Goal: Find specific page/section: Find specific page/section

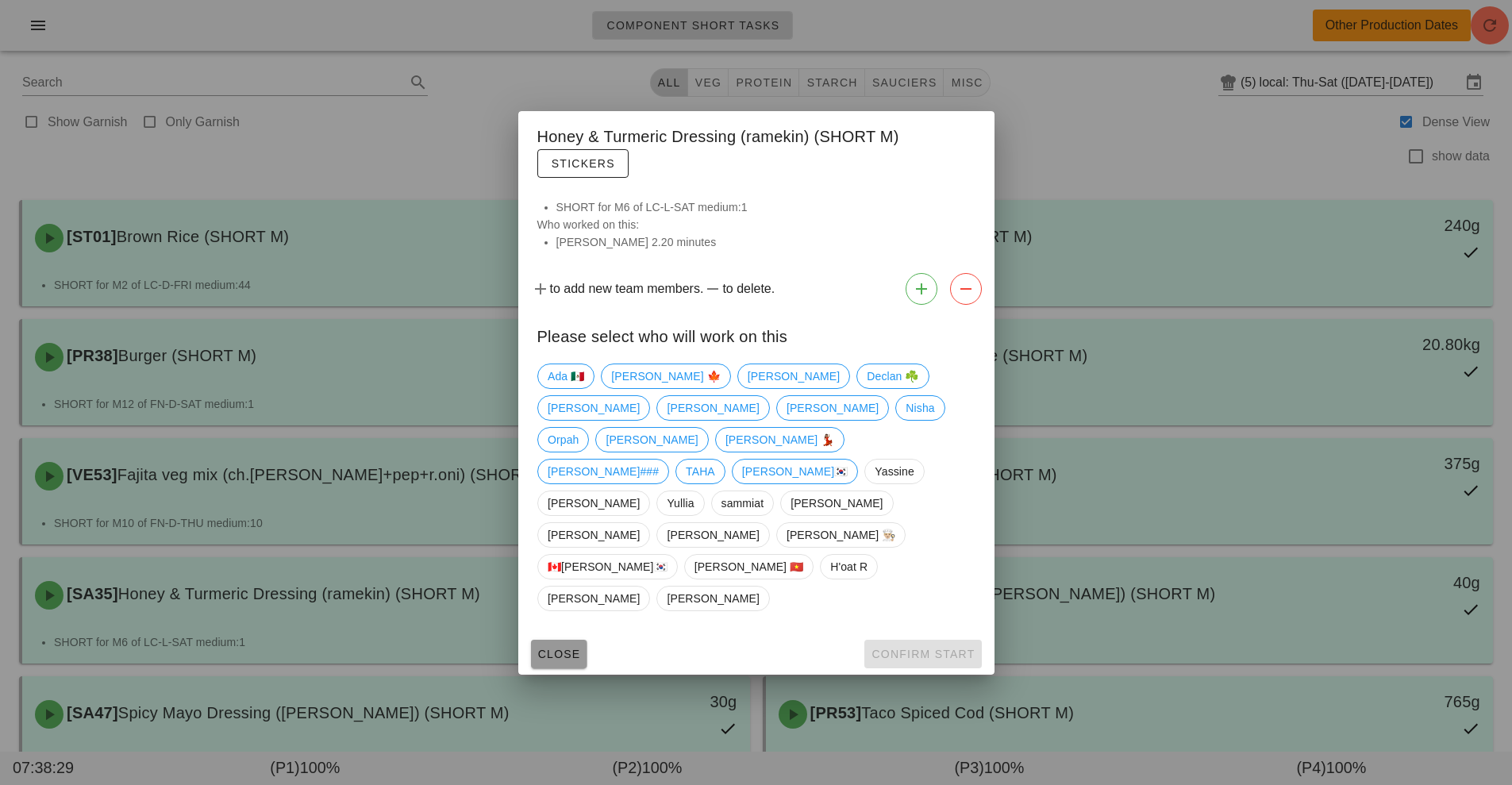
click at [555, 648] on span "Close" at bounding box center [558, 654] width 44 height 12
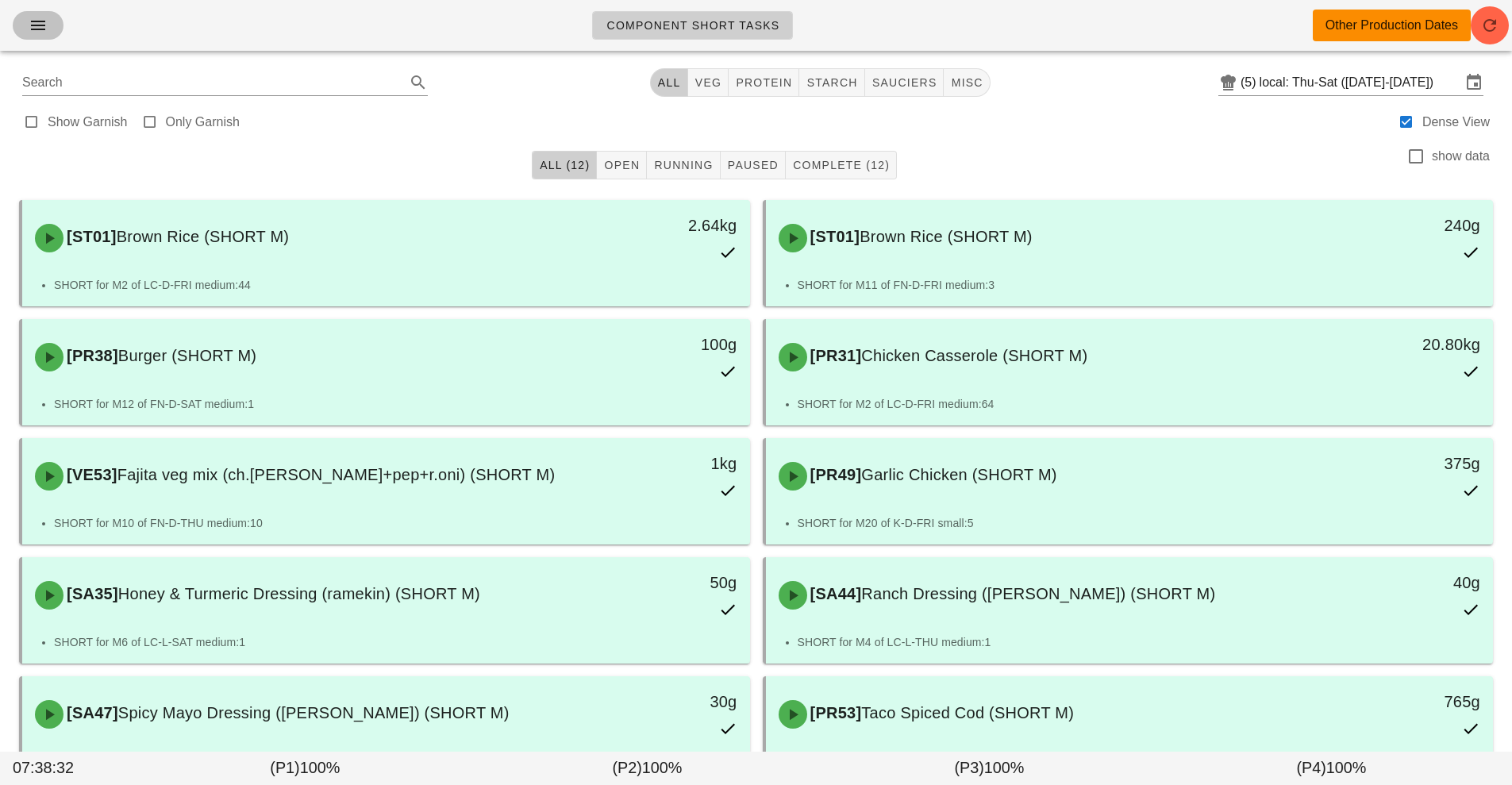
click at [48, 32] on span "button" at bounding box center [38, 25] width 25 height 19
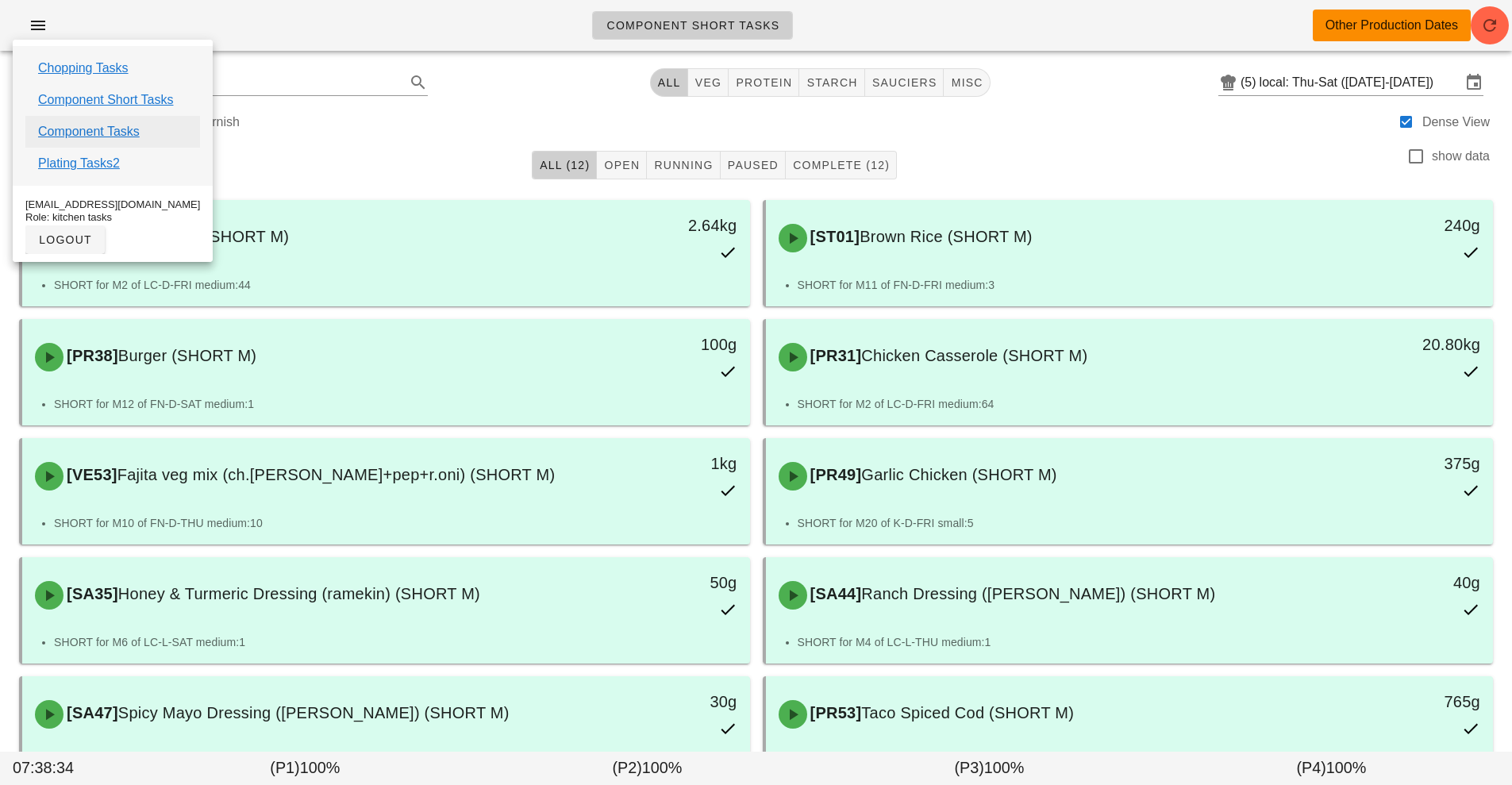
click at [94, 132] on link "Component Tasks" at bounding box center [89, 131] width 102 height 19
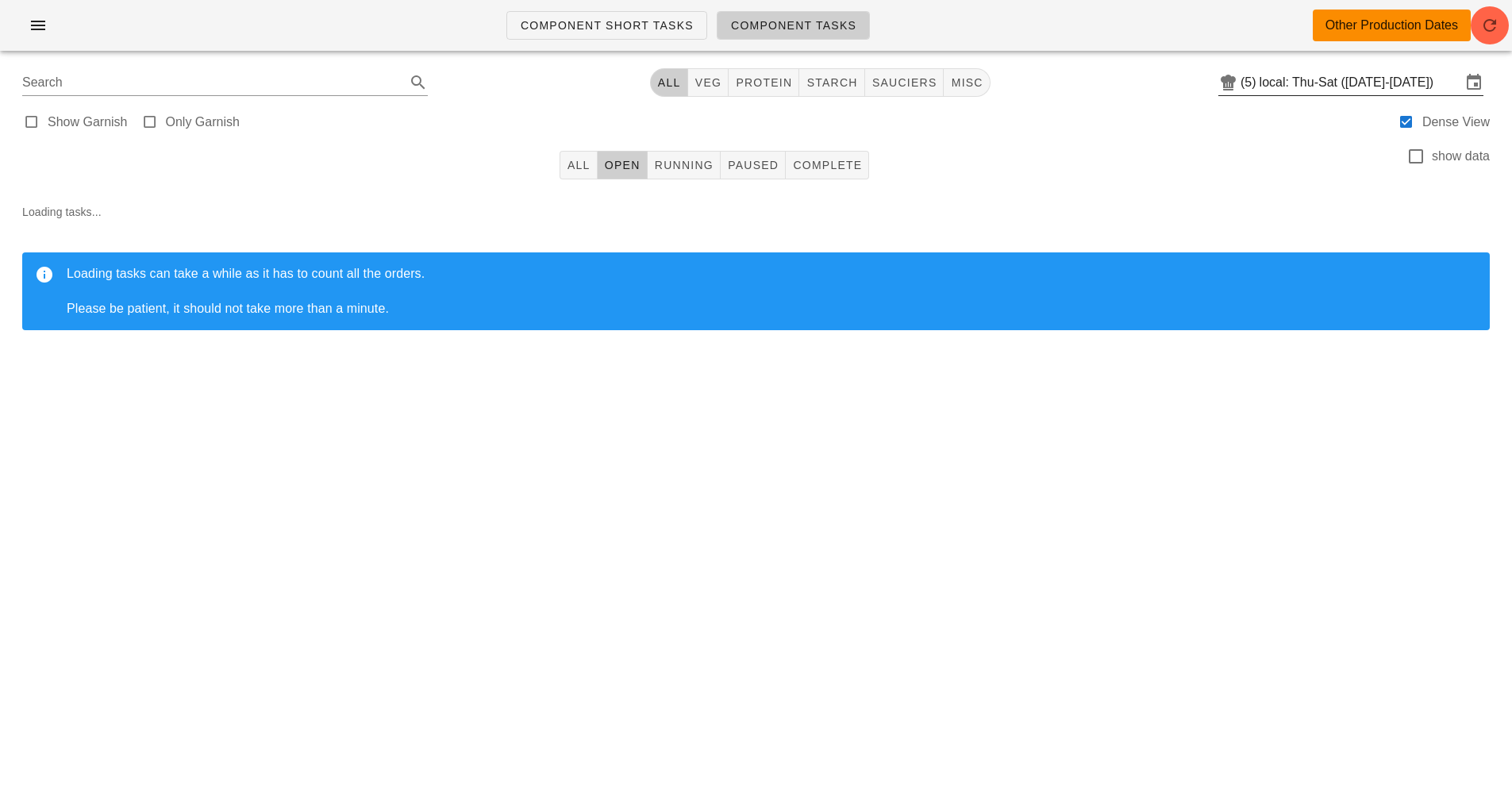
click at [1354, 84] on input "local: Thu-Sat ([DATE]-[DATE])" at bounding box center [1360, 82] width 202 height 25
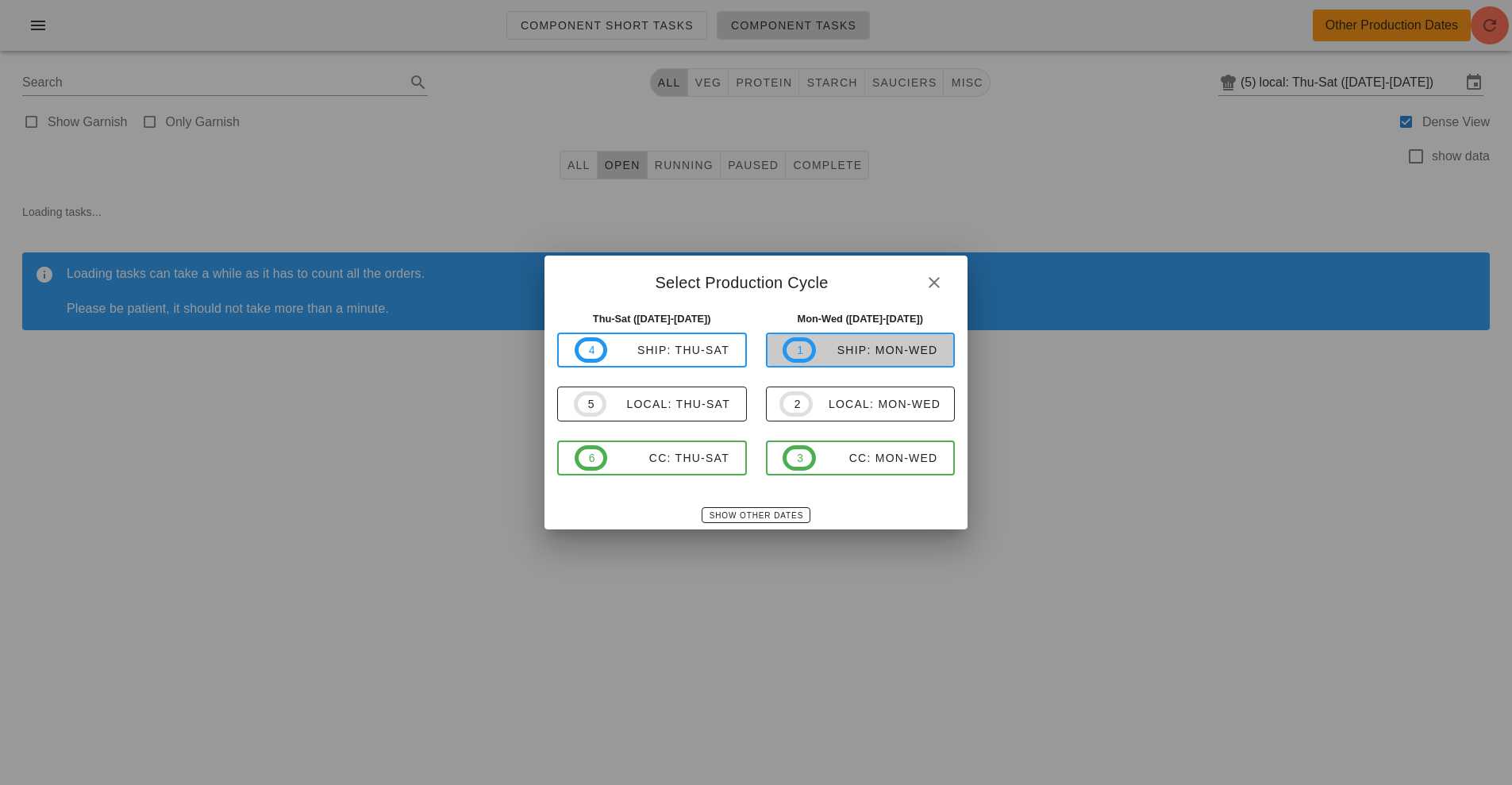
click at [904, 353] on div "ship: Mon-Wed" at bounding box center [877, 350] width 122 height 12
type input "ship: Mon-Wed ([DATE]-[DATE])"
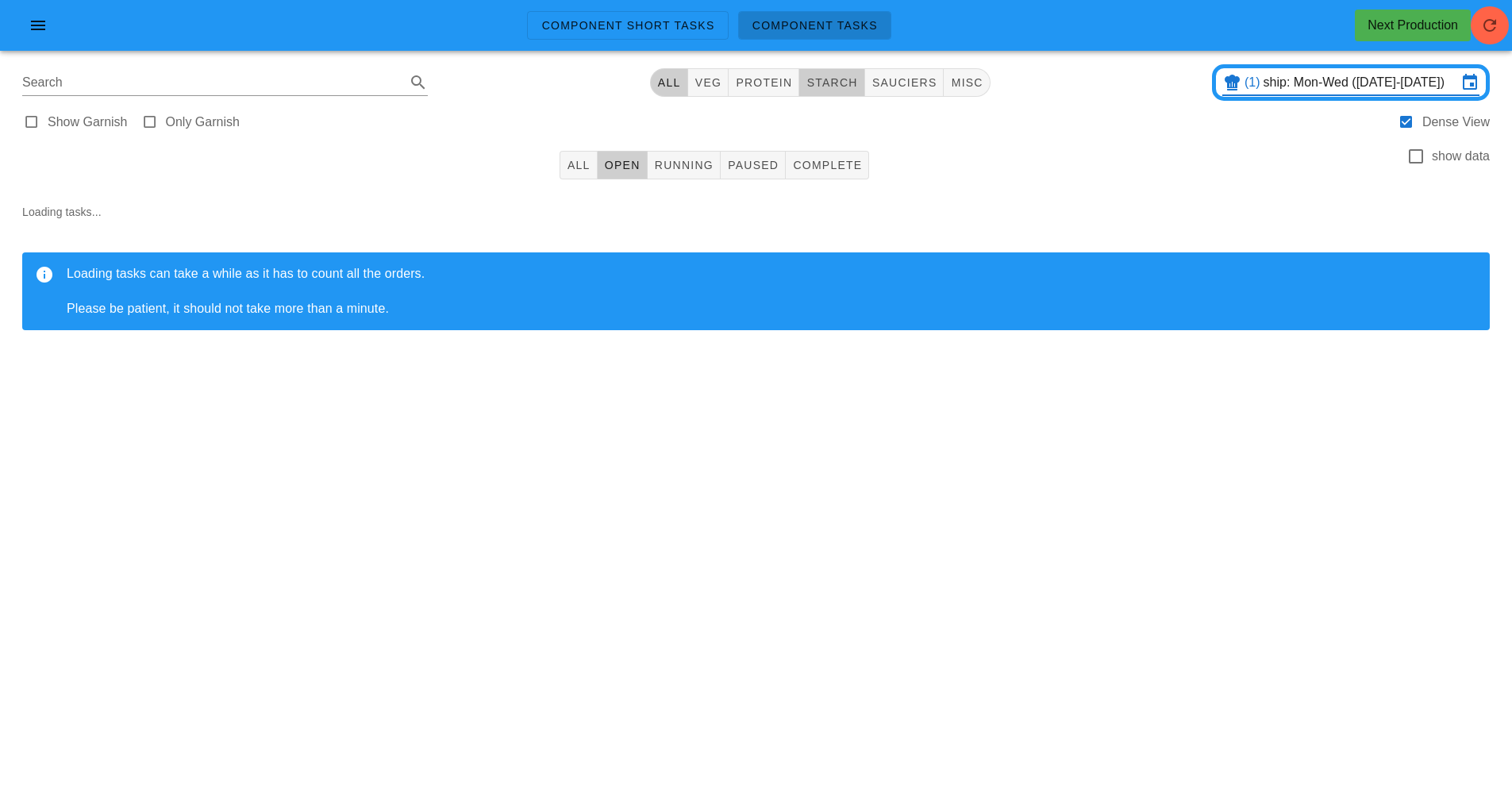
click at [835, 84] on span "starch" at bounding box center [831, 82] width 52 height 12
click at [915, 84] on span "sauciers" at bounding box center [910, 82] width 66 height 12
type input "team:sauciers"
click at [644, 165] on button "Open" at bounding box center [622, 165] width 50 height 29
